Goal: Browse casually

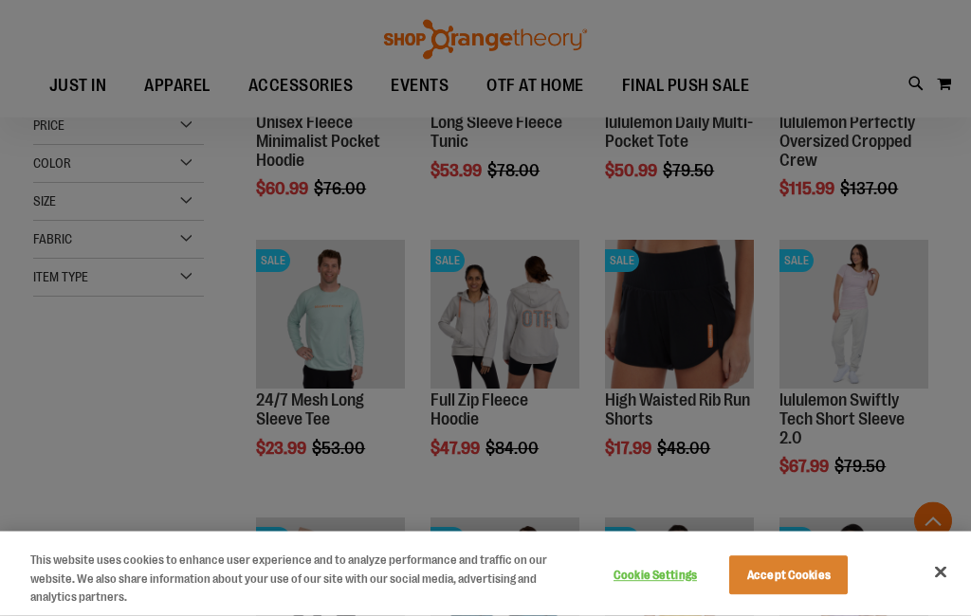
scroll to position [420, 0]
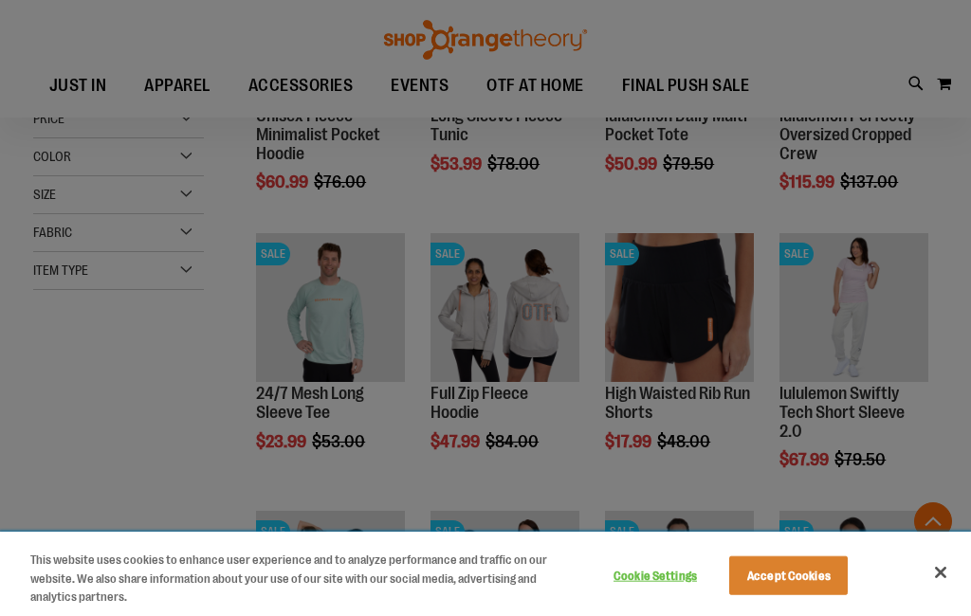
click at [804, 595] on button "Accept Cookies" at bounding box center [788, 576] width 119 height 40
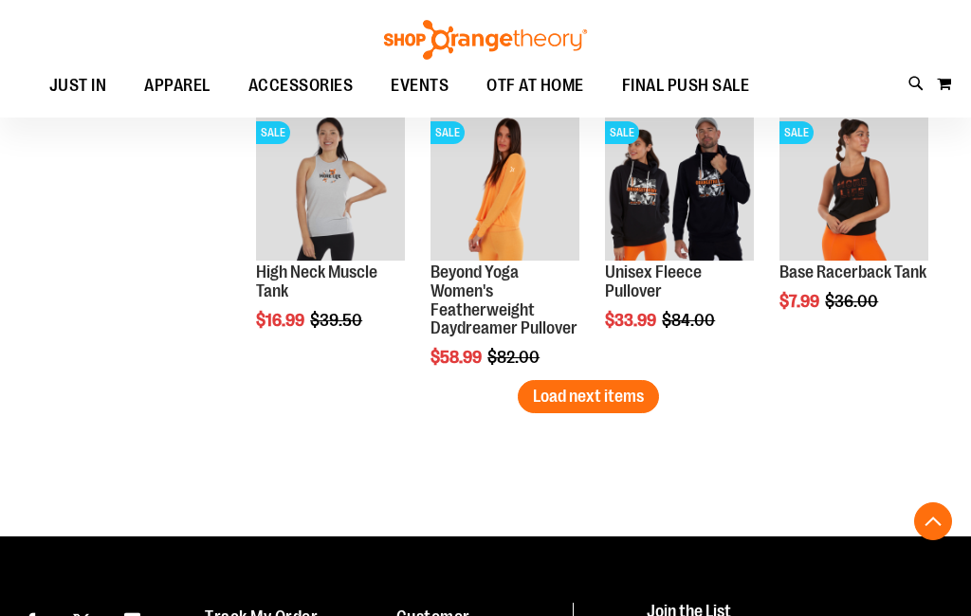
scroll to position [2487, 0]
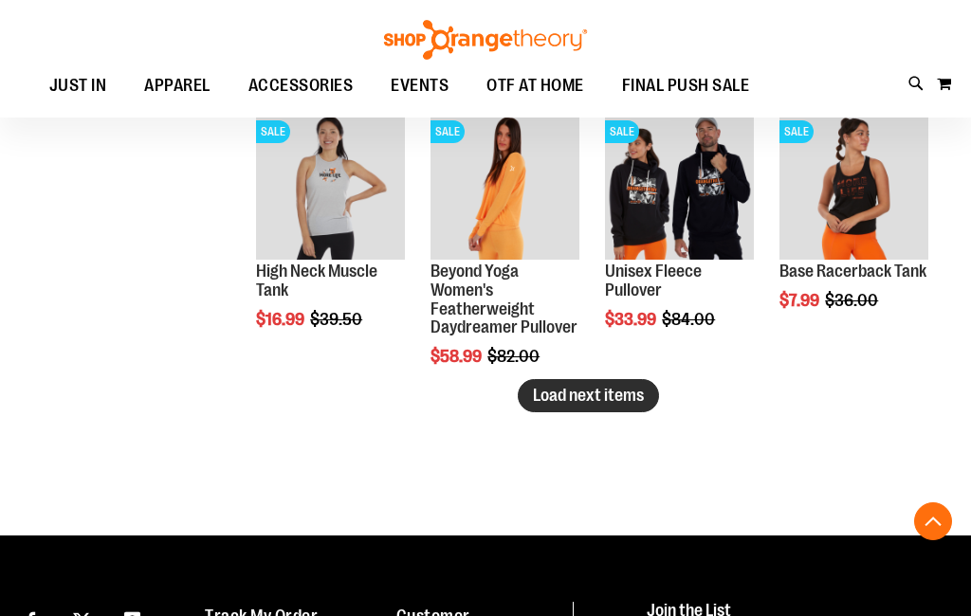
click at [613, 401] on span "Load next items" at bounding box center [588, 395] width 111 height 19
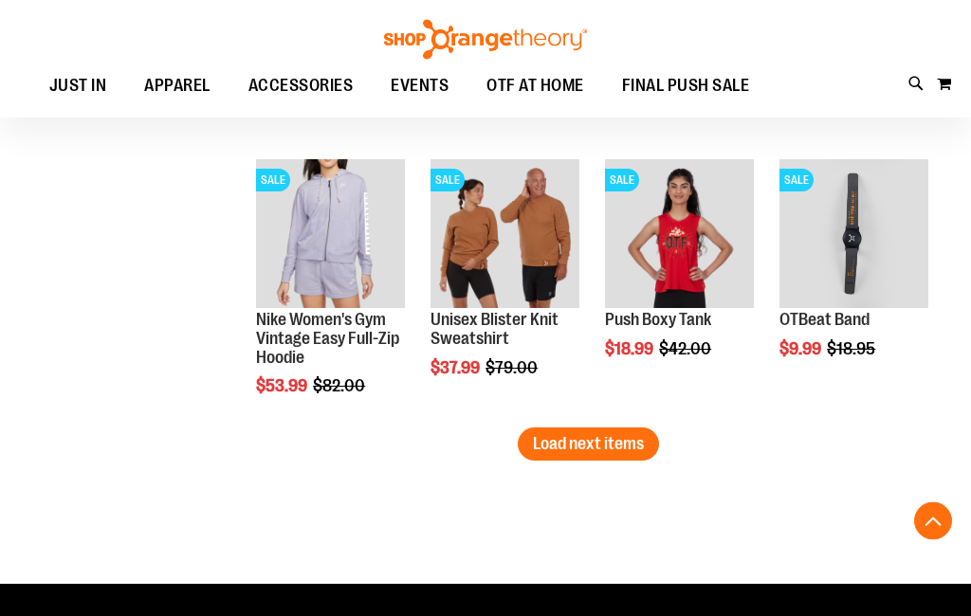
scroll to position [3269, 0]
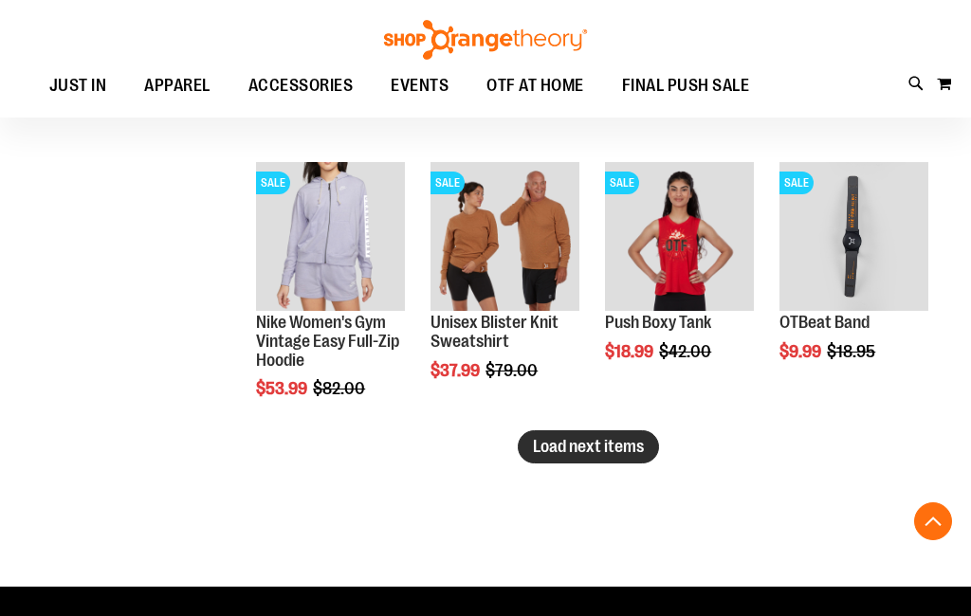
click at [545, 431] on button "Load next items" at bounding box center [588, 446] width 141 height 33
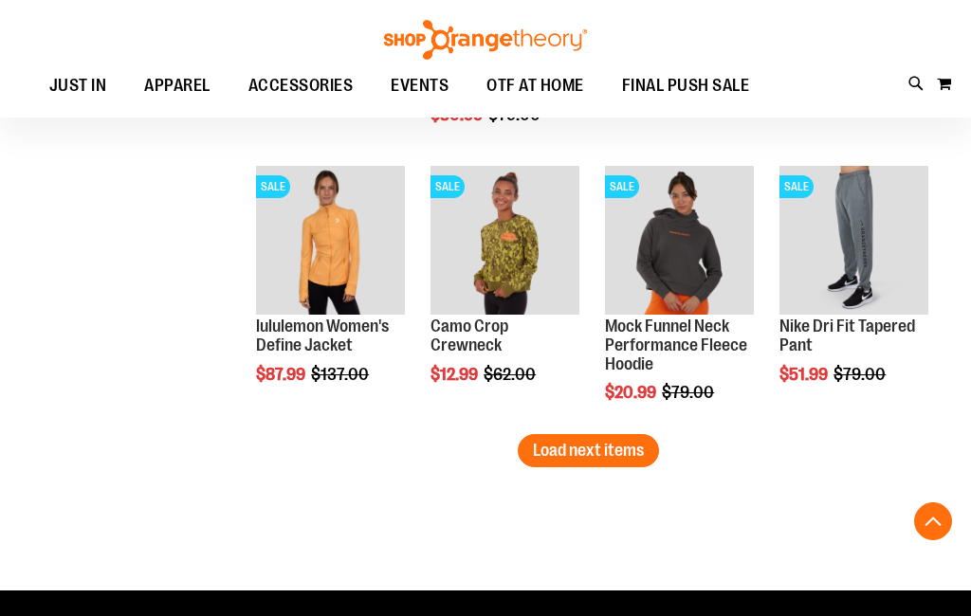
scroll to position [4146, 0]
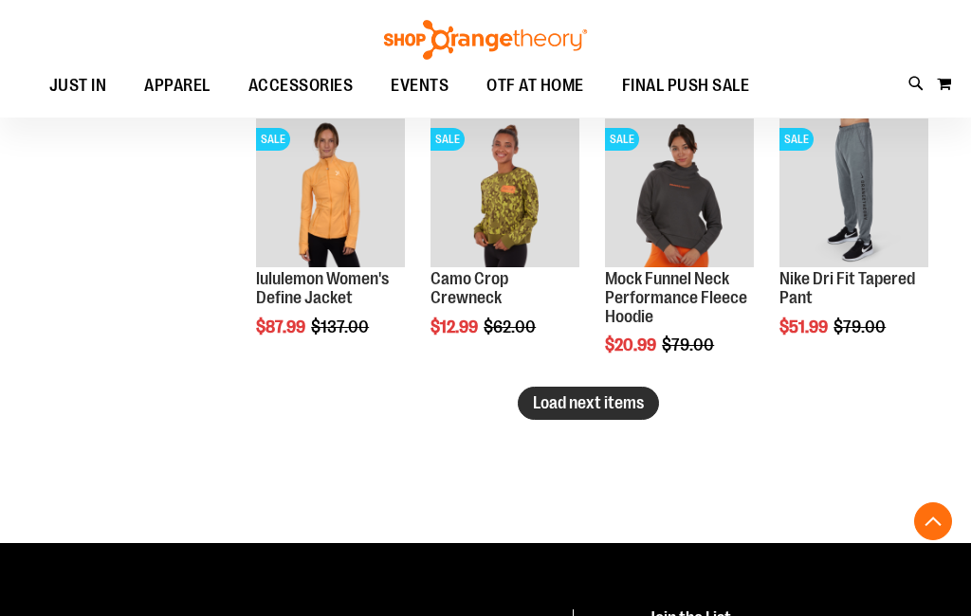
click at [543, 399] on span "Load next items" at bounding box center [588, 402] width 111 height 19
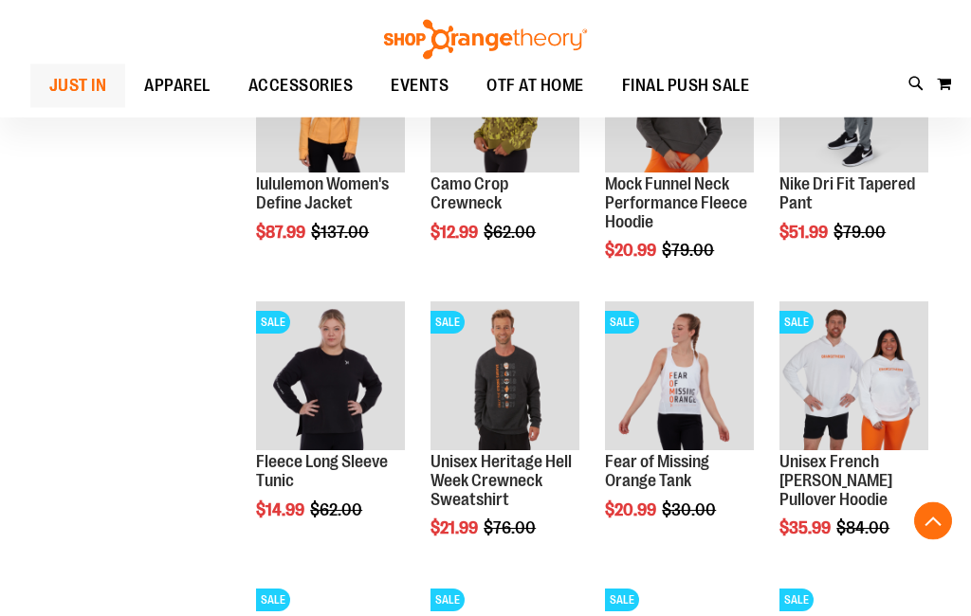
scroll to position [4241, 0]
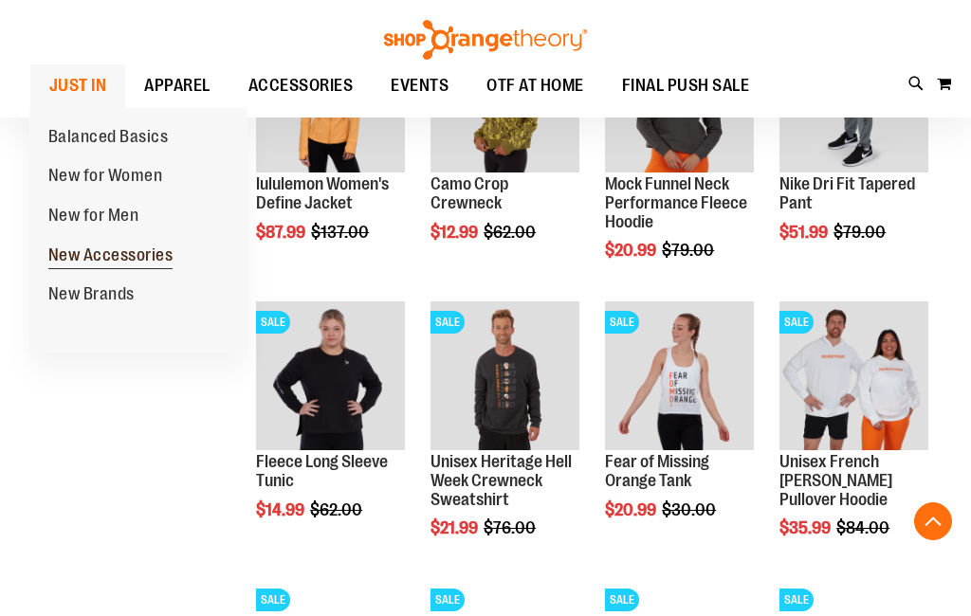
click at [53, 253] on span "New Accessories" at bounding box center [110, 258] width 125 height 24
click at [80, 90] on span "JUST IN" at bounding box center [78, 85] width 58 height 43
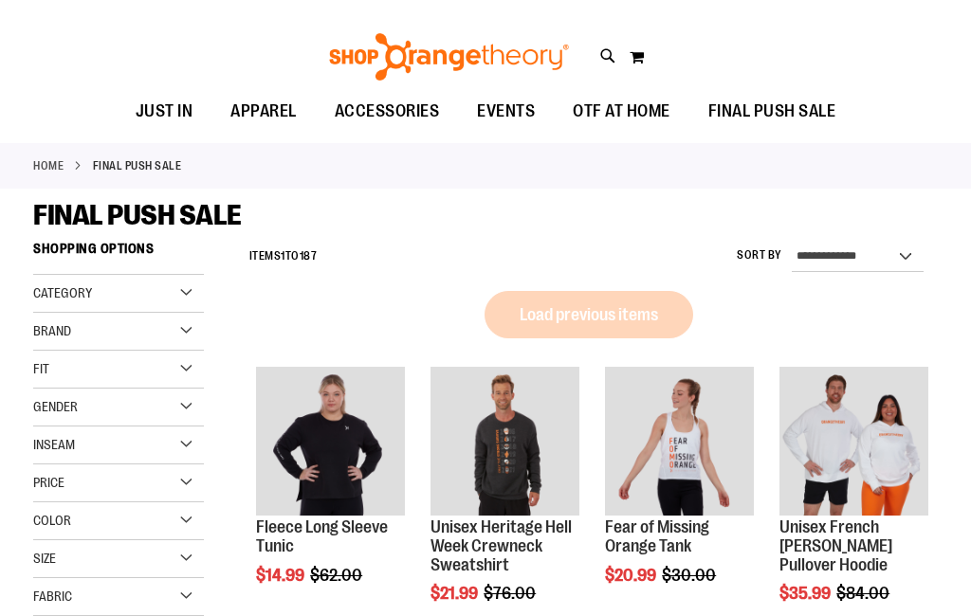
scroll to position [66, 0]
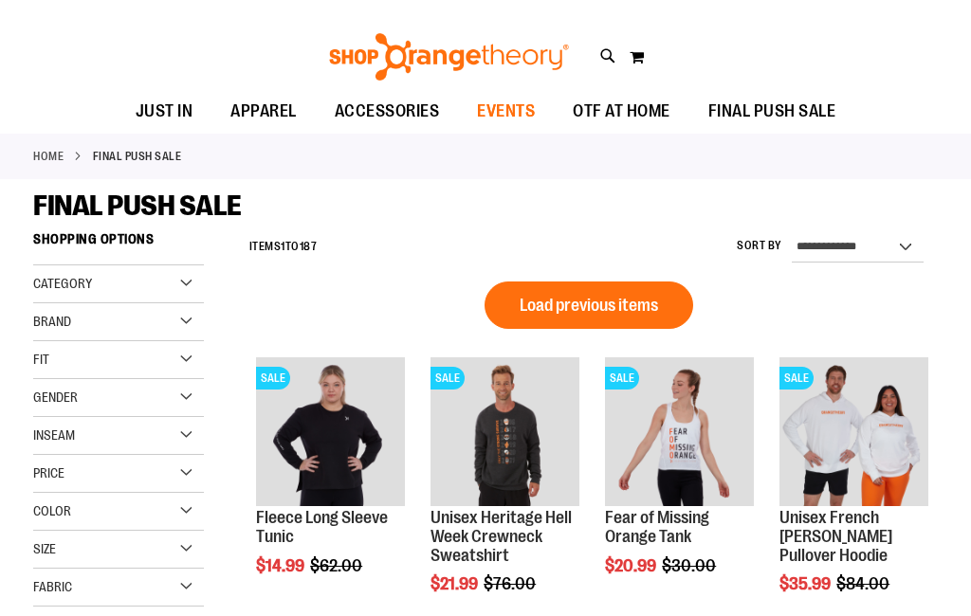
click at [506, 119] on span "EVENTS" at bounding box center [506, 111] width 58 height 43
